Goal: Information Seeking & Learning: Understand process/instructions

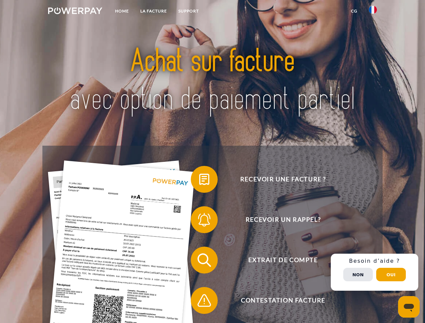
click at [75, 12] on img at bounding box center [75, 10] width 54 height 7
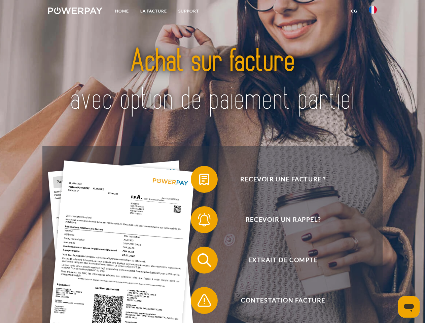
click at [373, 12] on img at bounding box center [373, 10] width 8 height 8
click at [354, 11] on link "CG" at bounding box center [354, 11] width 18 height 12
click at [199, 181] on span at bounding box center [194, 180] width 34 height 34
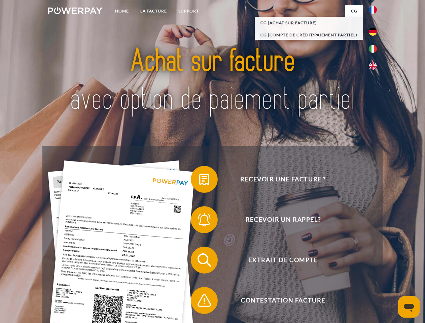
click at [199, 221] on div "Recevoir une facture ? Recevoir un rappel? Extrait de compte retour" at bounding box center [212, 280] width 340 height 269
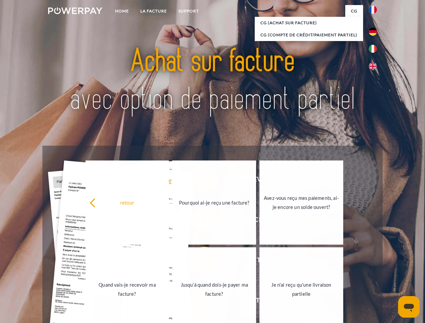
click at [199, 262] on link "Jusqu'à quand dois-je payer ma facture?" at bounding box center [214, 289] width 84 height 84
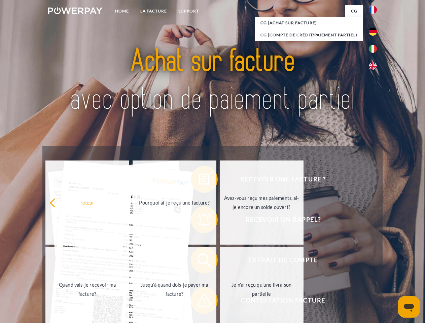
click at [199, 302] on span at bounding box center [194, 301] width 34 height 34
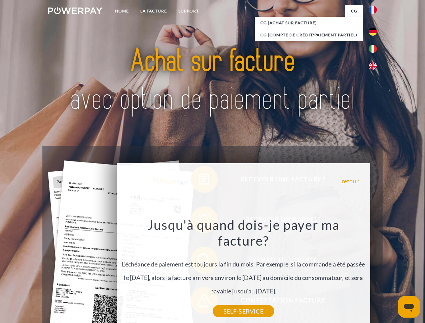
click at [375, 272] on div "Recevoir une facture ? Recevoir un rappel? Extrait de compte retour" at bounding box center [212, 280] width 340 height 269
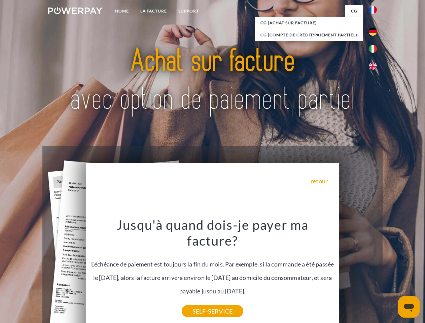
click at [358, 274] on span "Extrait de compte" at bounding box center [283, 260] width 165 height 27
click at [391, 275] on header "Home LA FACTURE Support" at bounding box center [212, 232] width 425 height 465
